Goal: Transaction & Acquisition: Purchase product/service

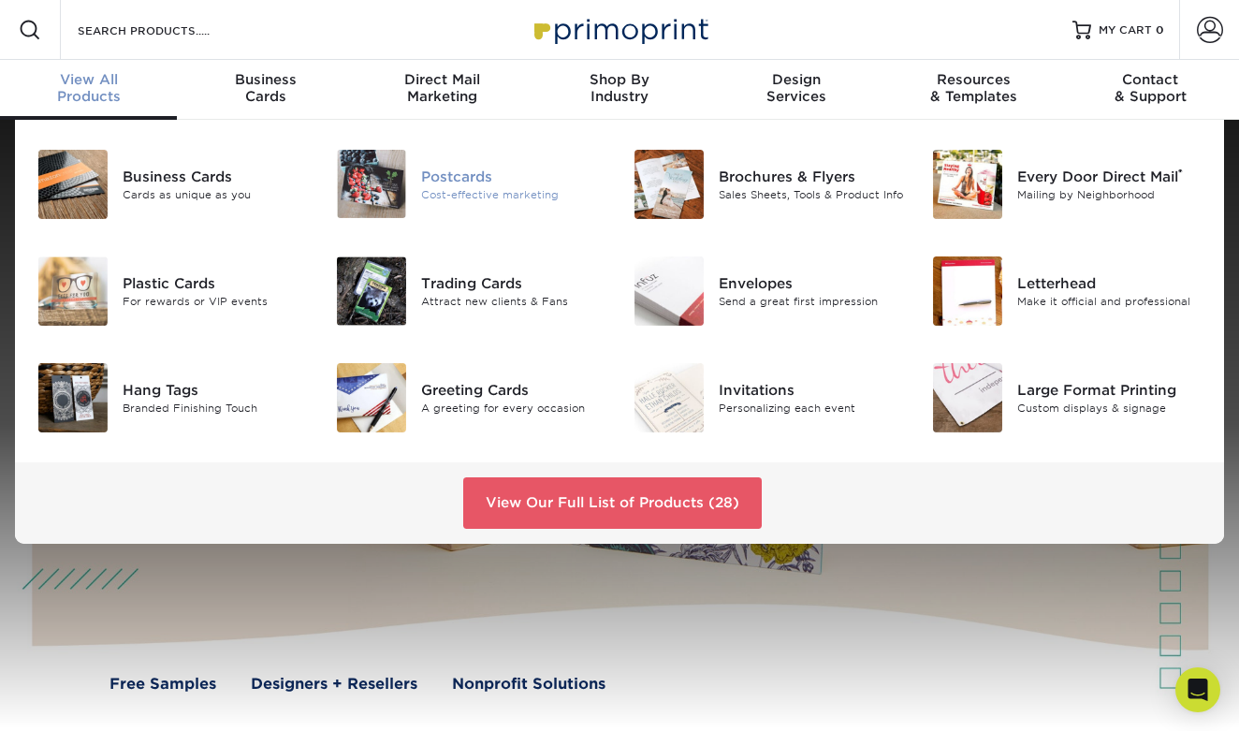
click at [447, 175] on div "Postcards" at bounding box center [513, 176] width 184 height 21
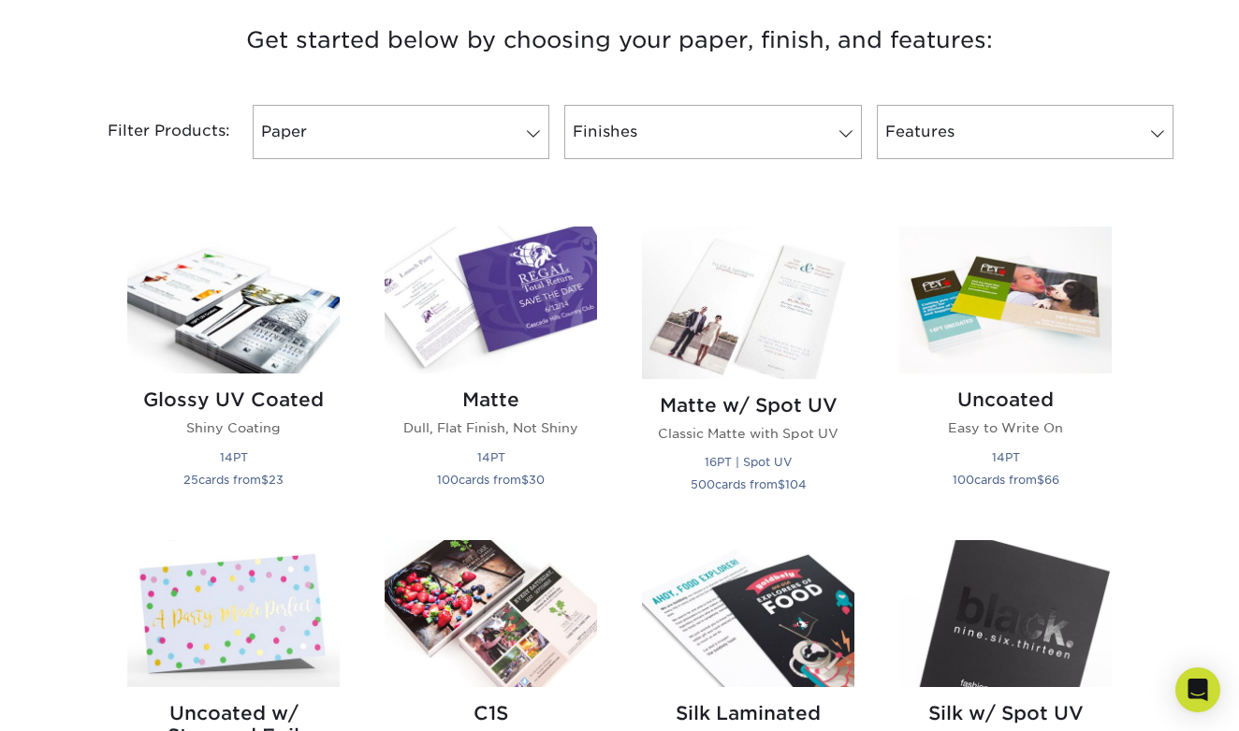
scroll to position [721, 0]
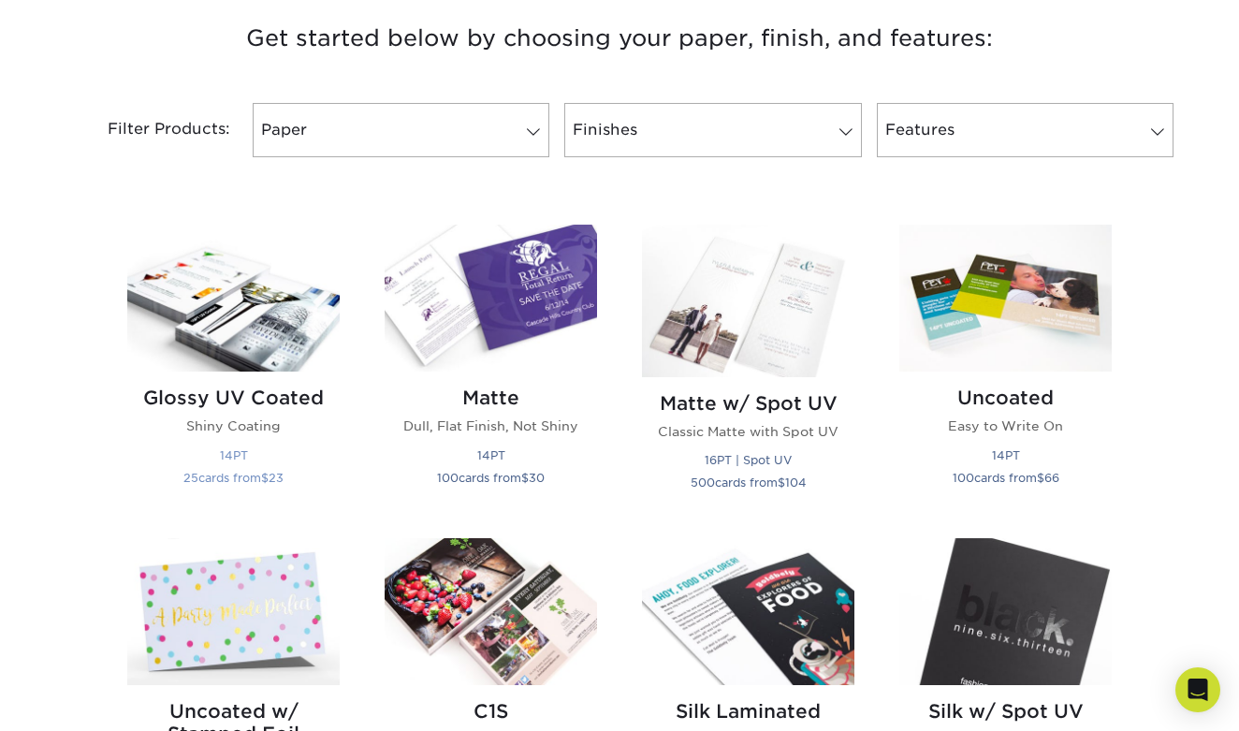
click at [224, 321] on img at bounding box center [233, 298] width 212 height 147
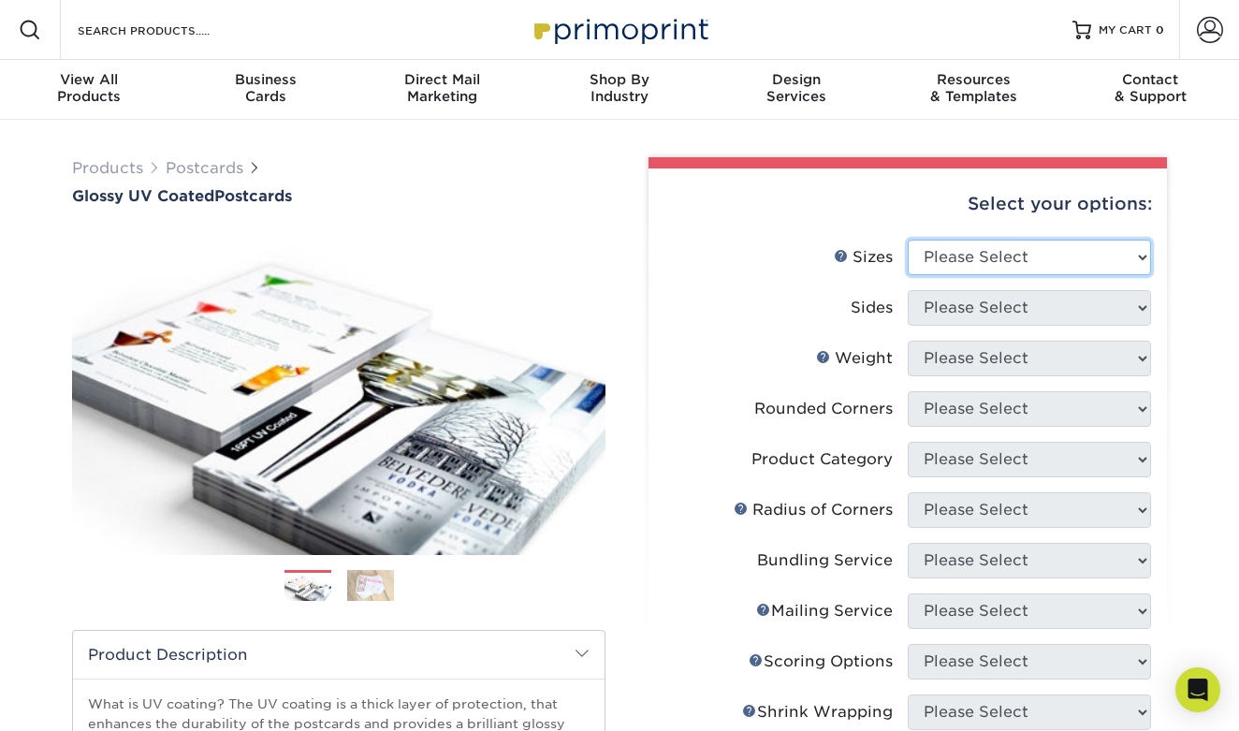
select select "5.00x7.00"
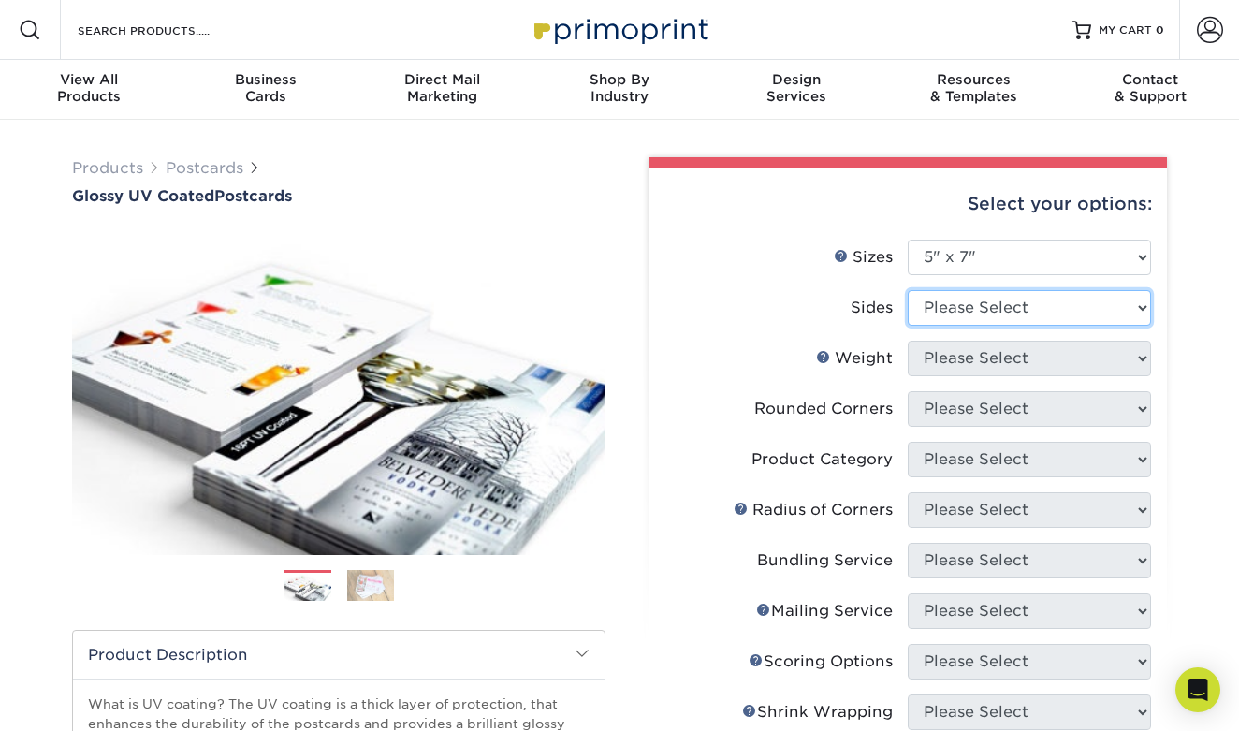
select select "13abbda7-1d64-4f25-8bb2-c179b224825d"
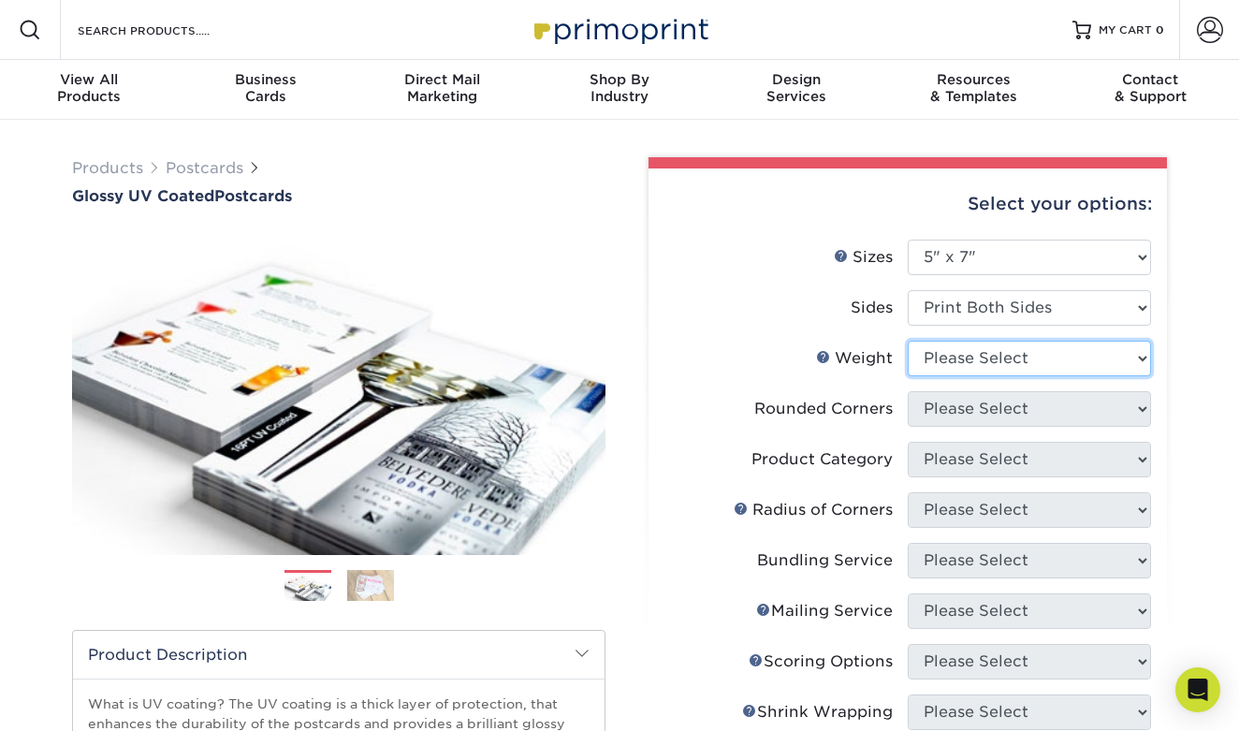
select select "16PT"
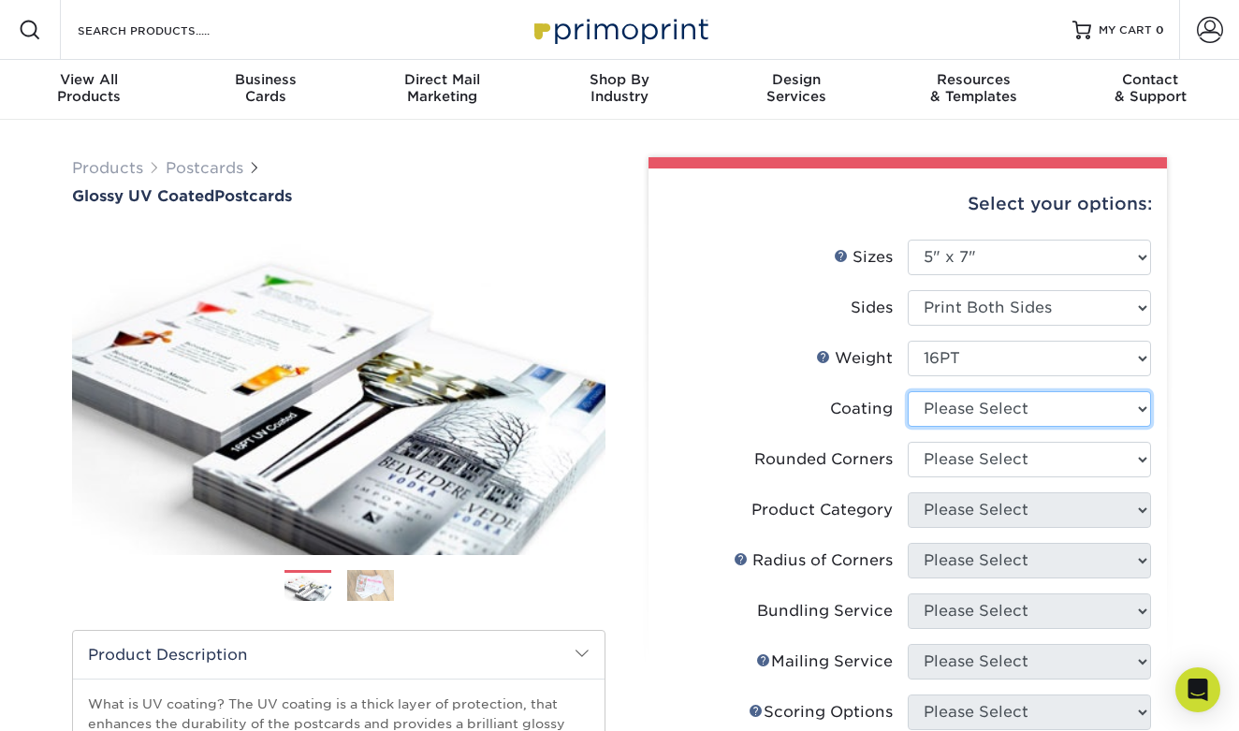
select select "ae367451-b2b8-45df-a344-0f05b6a12993"
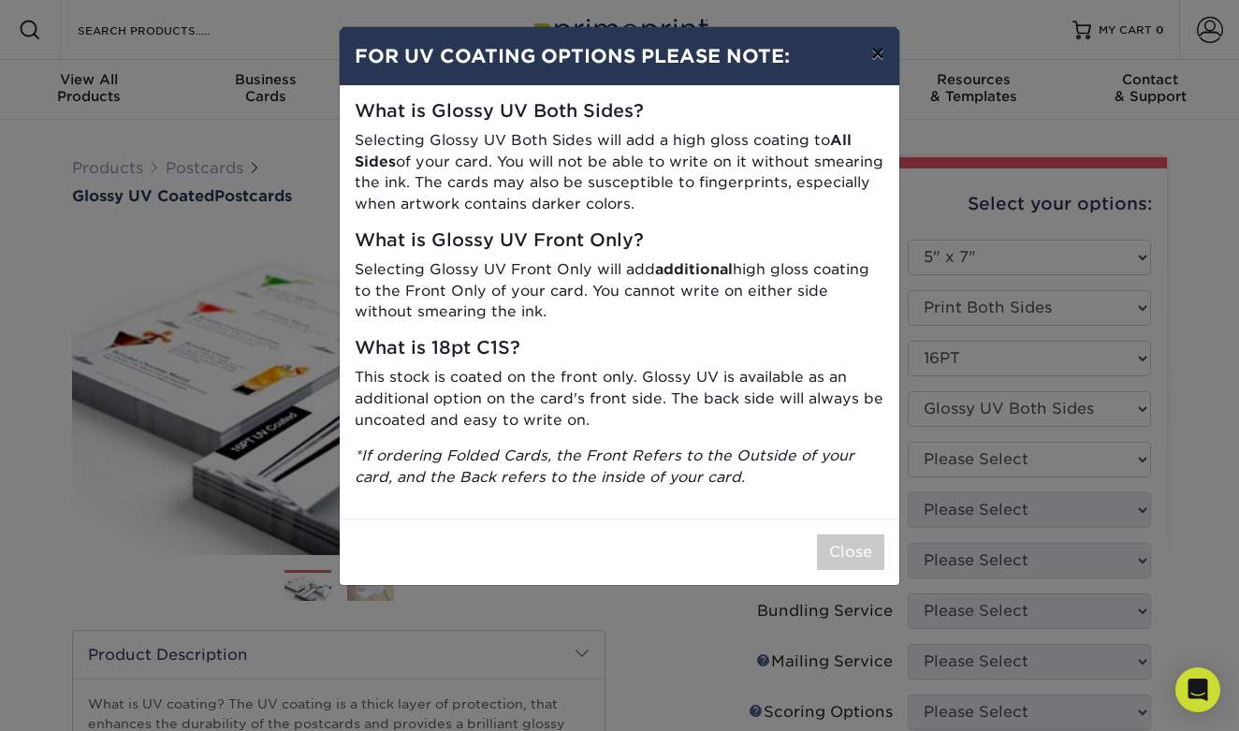
click at [873, 57] on button "×" at bounding box center [877, 53] width 43 height 52
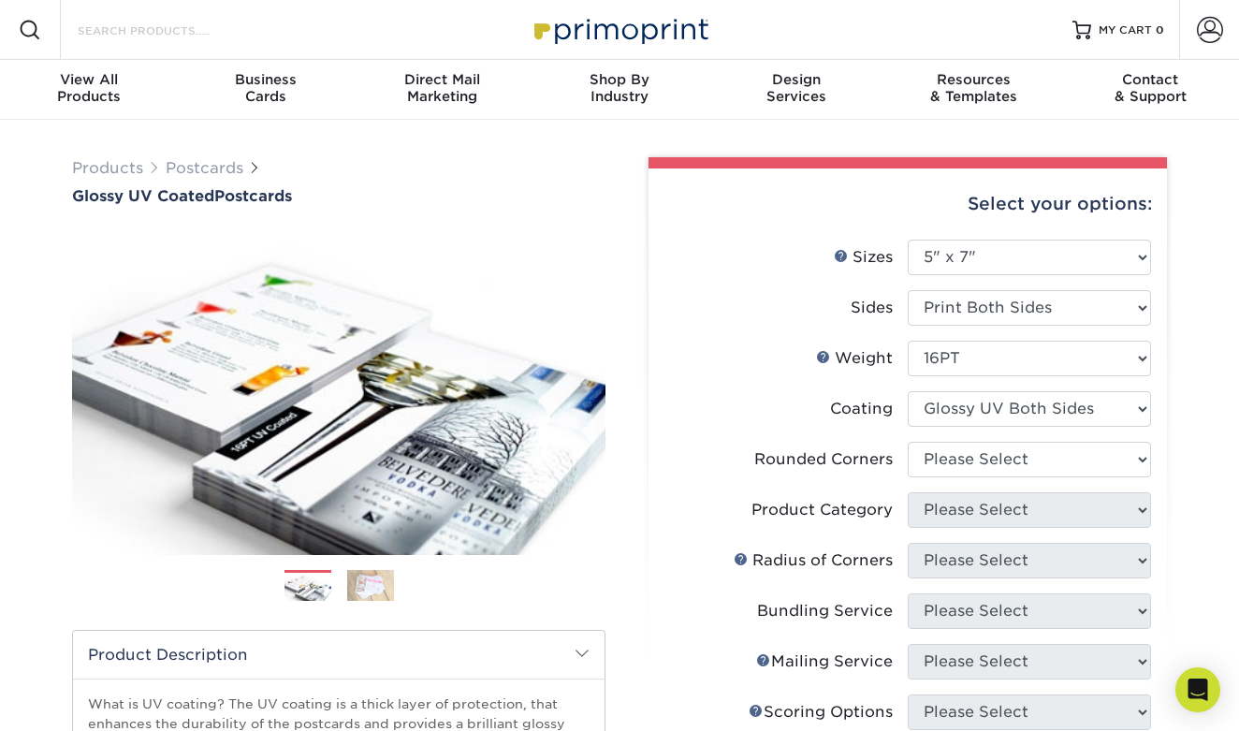
click at [121, 34] on input "Search Products" at bounding box center [167, 30] width 182 height 22
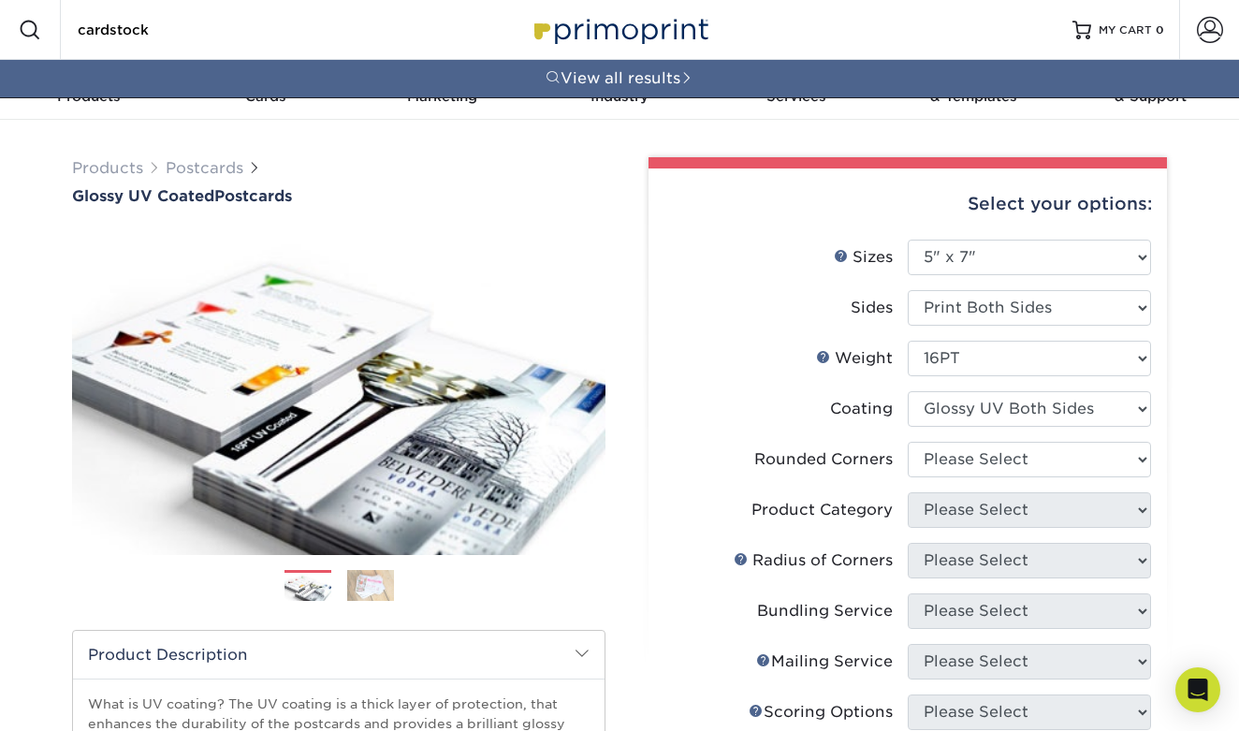
type input "cardstock"
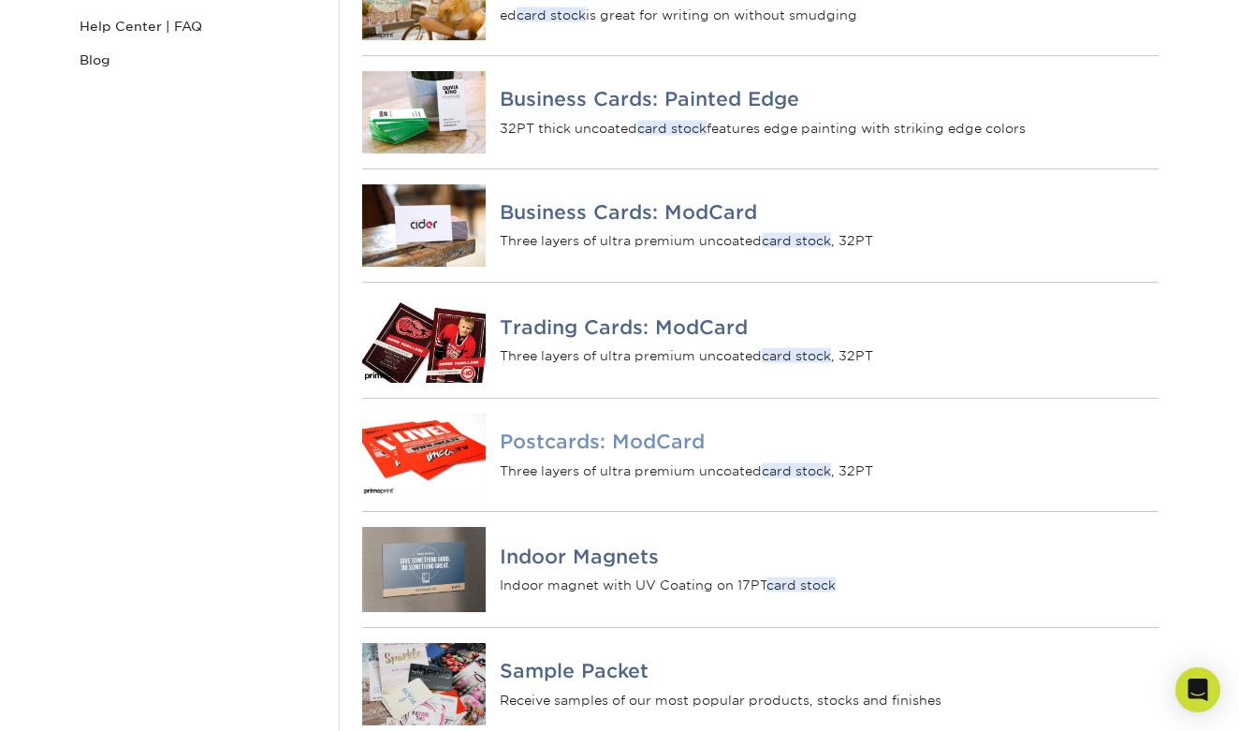
scroll to position [422, 0]
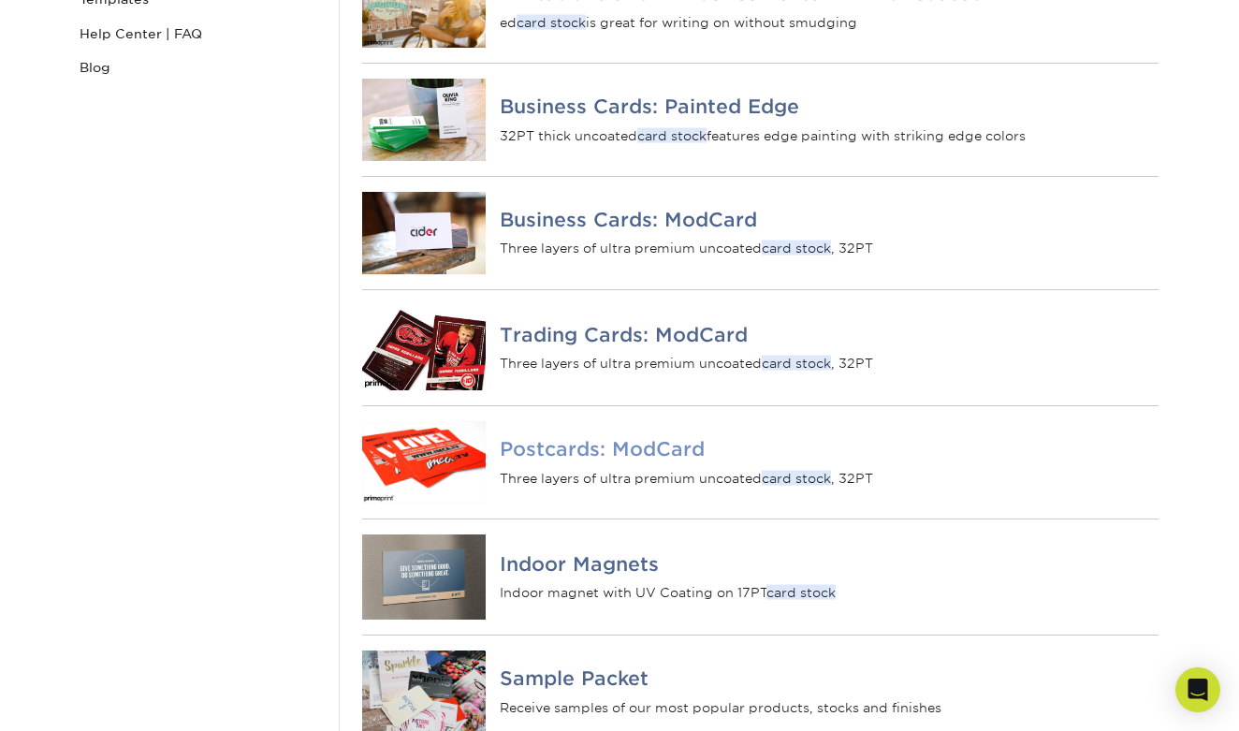
click at [604, 460] on h4 "Postcards: ModCard" at bounding box center [829, 449] width 659 height 22
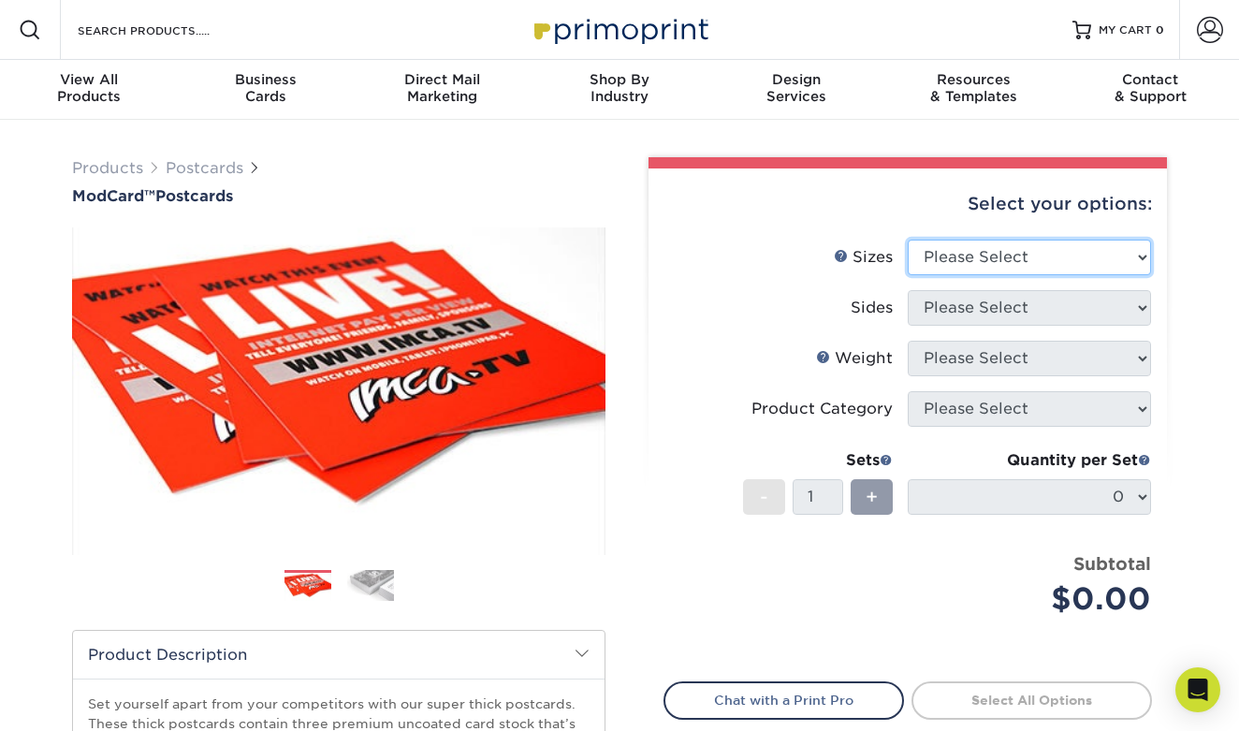
select select "4.00x6.00"
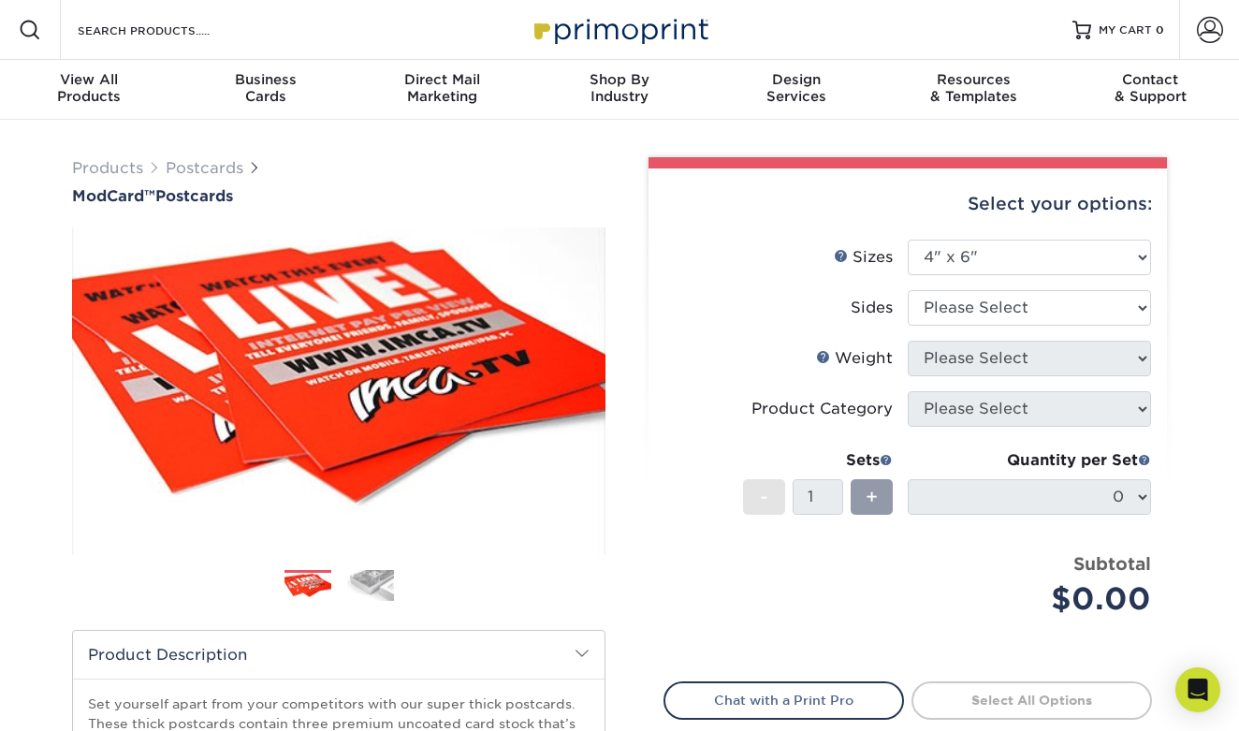
click at [912, 325] on li "Sides Please Select Print Both Sides Print Front Only" at bounding box center [907, 315] width 487 height 51
select select "13abbda7-1d64-4f25-8bb2-c179b224825d"
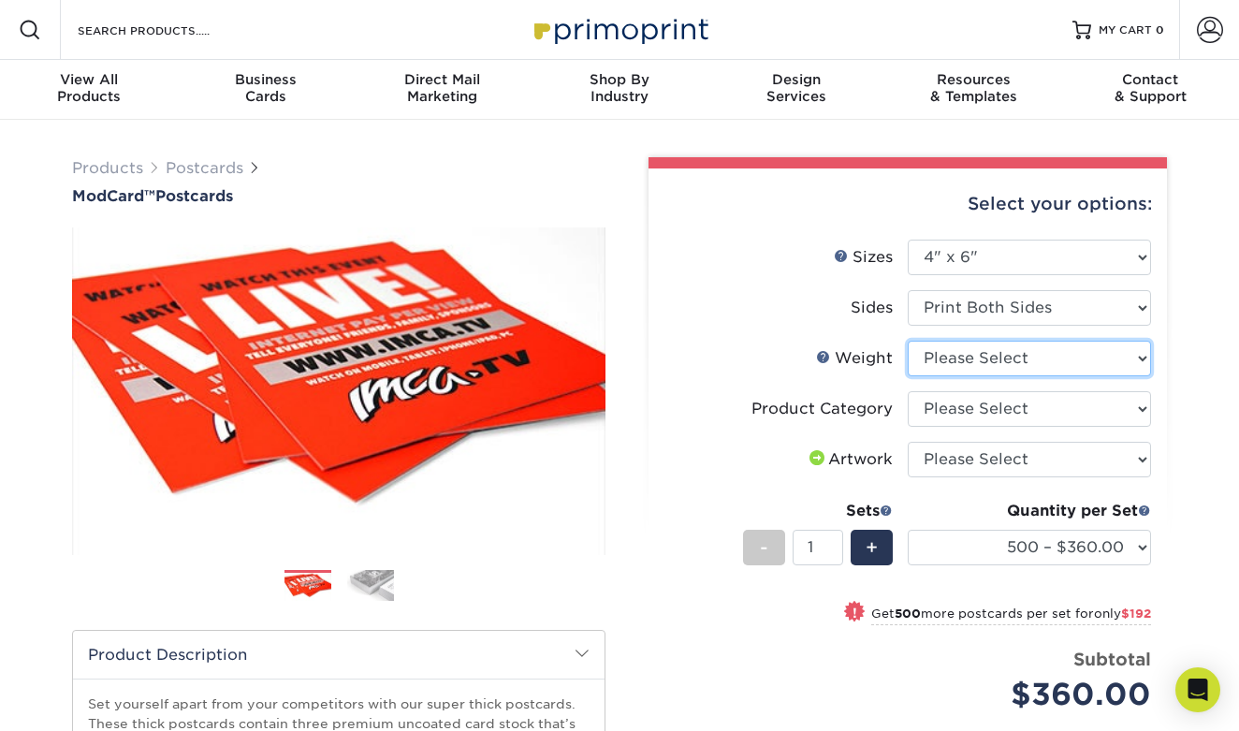
select select "32PTUCBLK"
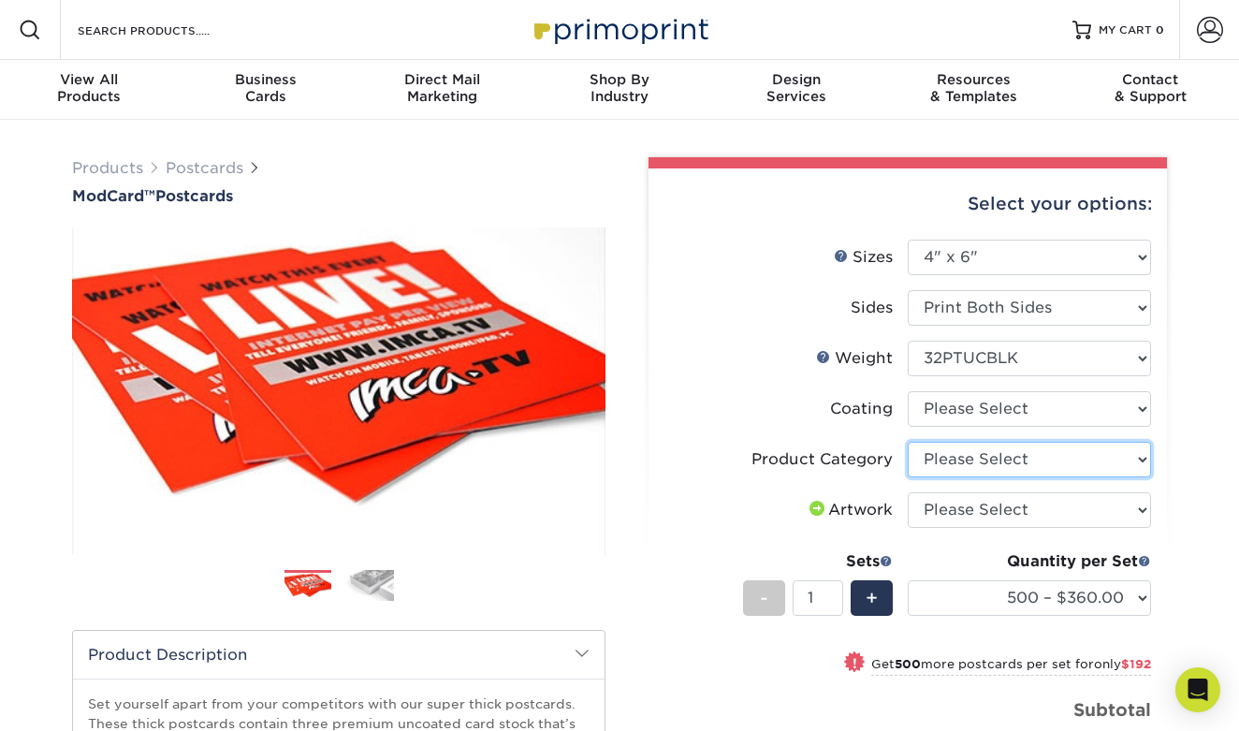
select select "9b7272e0-d6c8-4c3c-8e97-d3a1bcdab858"
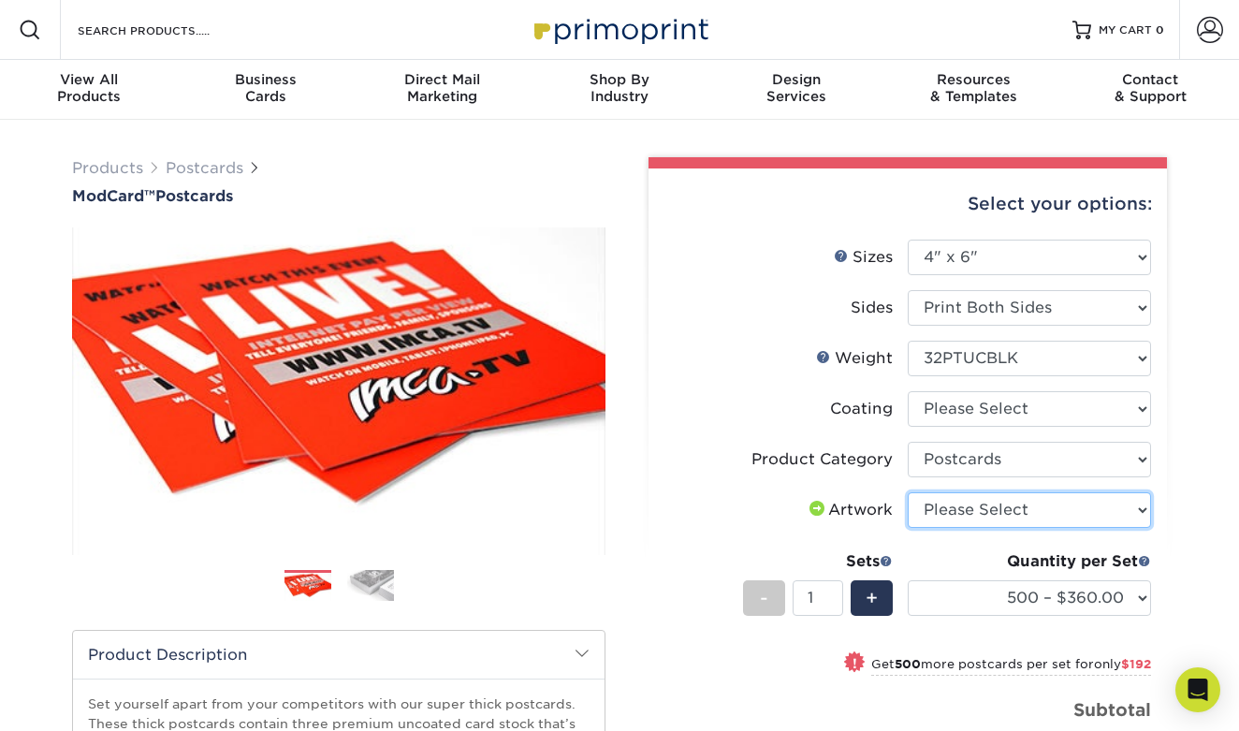
select select "upload"
